Goal: Navigation & Orientation: Go to known website

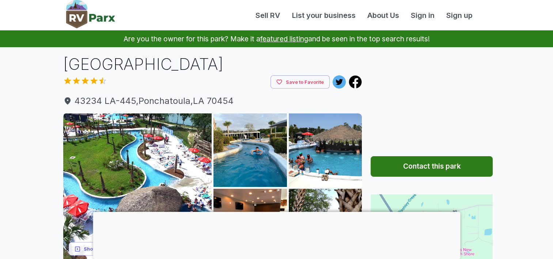
click at [217, 56] on h1 "[GEOGRAPHIC_DATA]" at bounding box center [212, 64] width 299 height 22
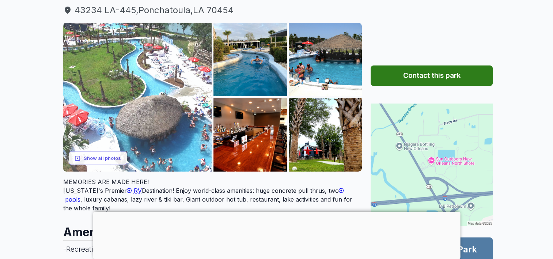
scroll to position [110, 0]
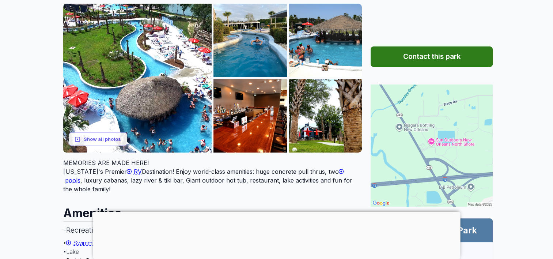
click at [134, 170] on span "RV" at bounding box center [138, 171] width 8 height 7
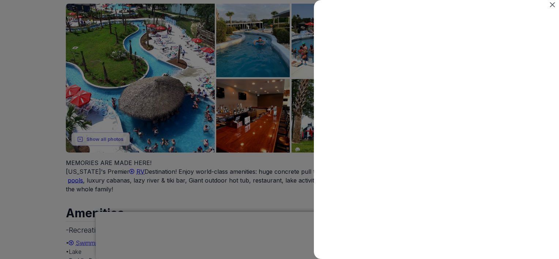
scroll to position [0, 0]
click at [552, 4] on icon "Close" at bounding box center [552, 4] width 5 height 5
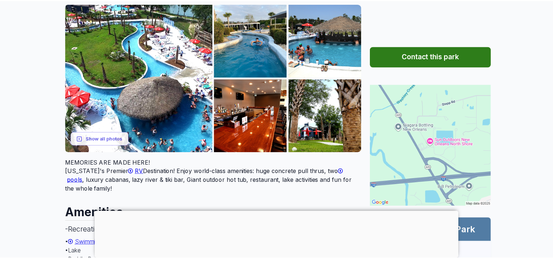
scroll to position [110, 0]
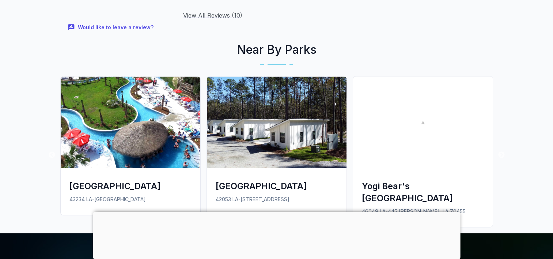
scroll to position [1427, 0]
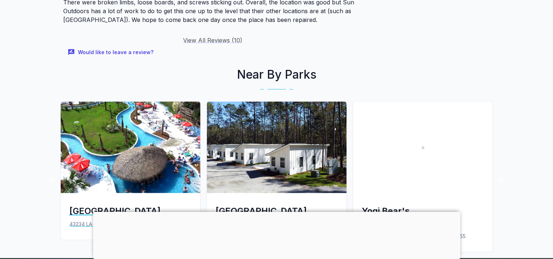
click at [127, 205] on div "[GEOGRAPHIC_DATA]" at bounding box center [131, 211] width 122 height 12
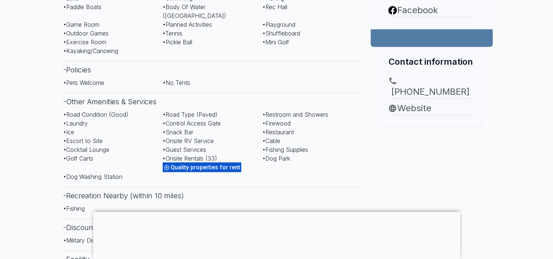
scroll to position [366, 0]
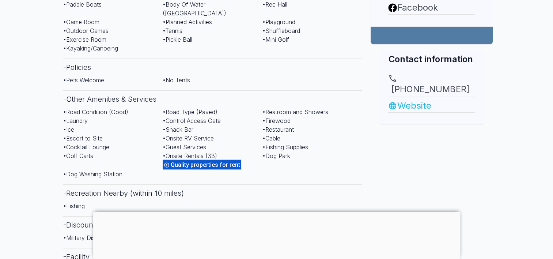
click at [423, 99] on link "Website" at bounding box center [431, 105] width 87 height 13
